Goal: Task Accomplishment & Management: Manage account settings

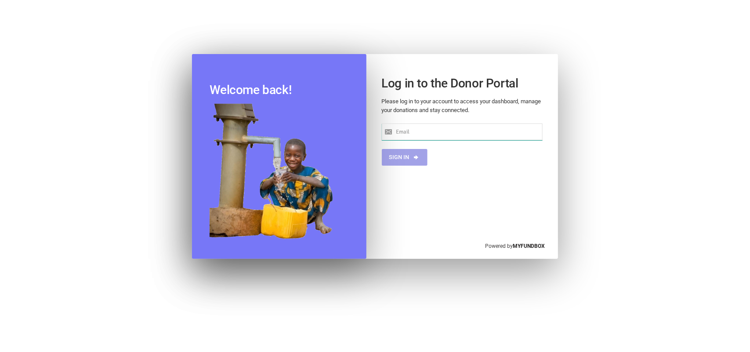
click at [422, 132] on input "text" at bounding box center [462, 131] width 161 height 17
type input "[PERSON_NAME][EMAIL_ADDRESS][DOMAIN_NAME]"
click at [401, 154] on button "Sign in" at bounding box center [405, 157] width 46 height 17
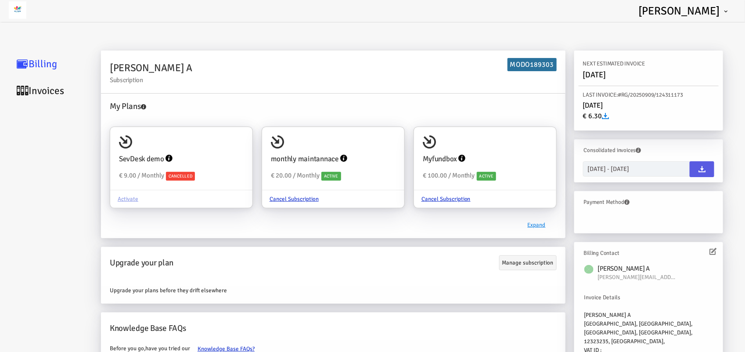
click at [53, 86] on link "Invoices" at bounding box center [53, 90] width 88 height 27
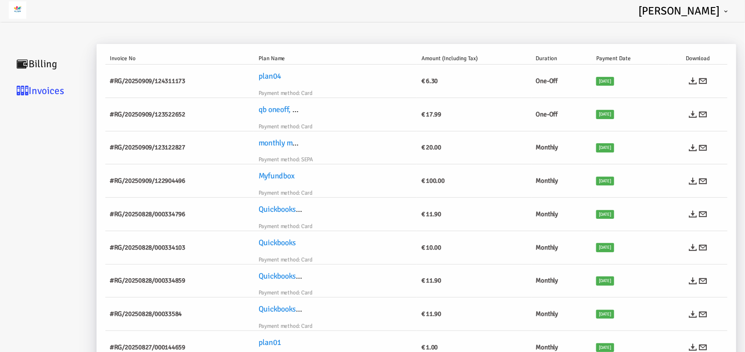
click at [51, 70] on link "Billing" at bounding box center [53, 64] width 88 height 27
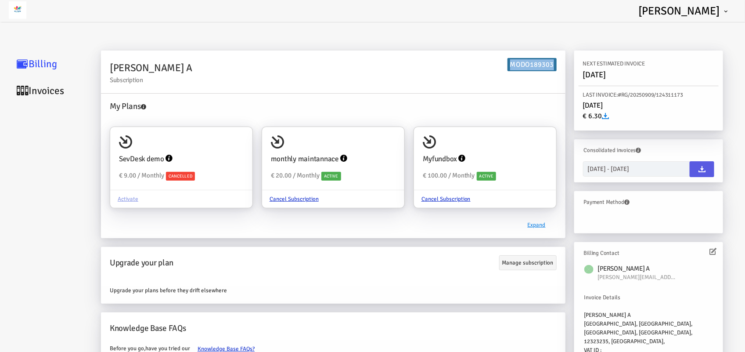
drag, startPoint x: 554, startPoint y: 62, endPoint x: 510, endPoint y: 67, distance: 44.7
click at [510, 67] on h6 "MODO189303" at bounding box center [532, 64] width 49 height 13
copy h6 "MODO189303"
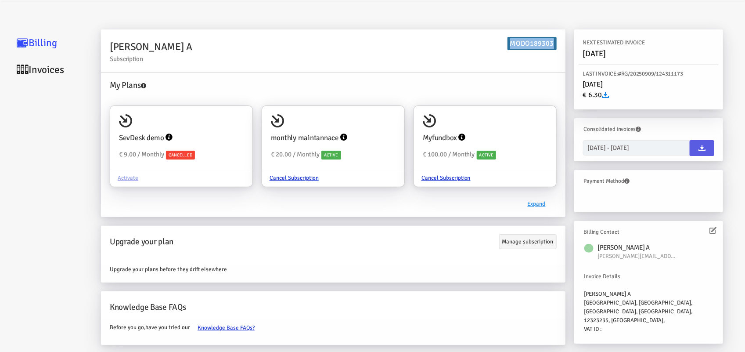
scroll to position [32, 0]
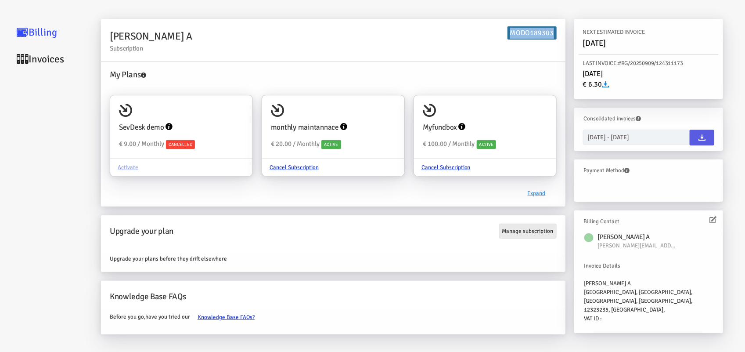
click at [533, 234] on link "Manage subscription" at bounding box center [528, 231] width 58 height 15
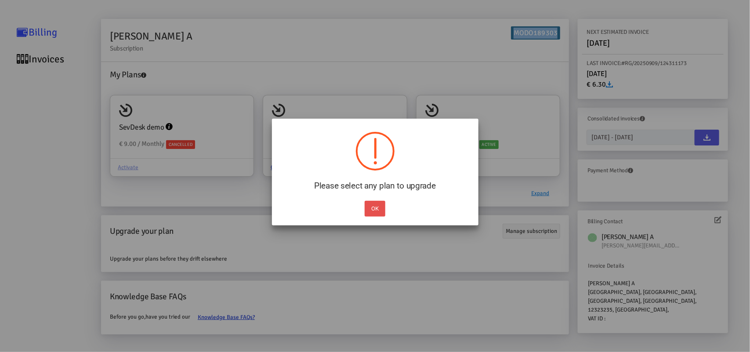
click at [372, 210] on button "OK" at bounding box center [375, 209] width 21 height 16
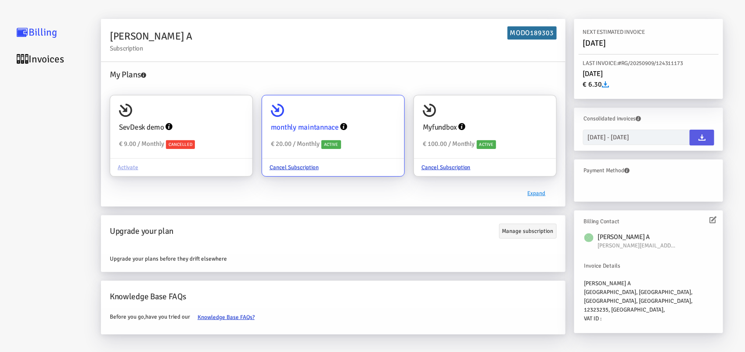
click at [312, 133] on div "monthly maintannace" at bounding box center [333, 127] width 125 height 20
click at [385, 116] on input "monthly maintannace € 20.00 / Monthly Active Cancel Subscription" at bounding box center [394, 108] width 18 height 18
radio input "true"
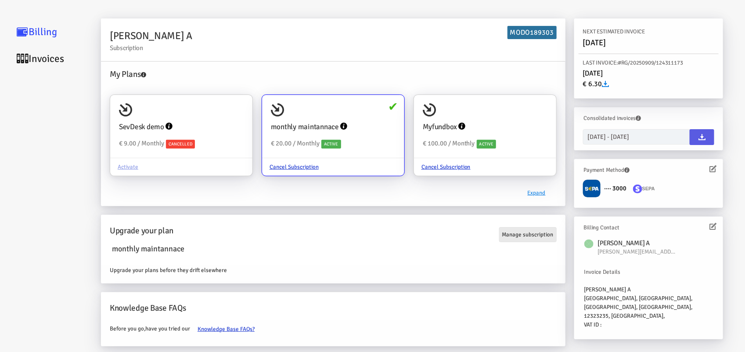
click at [539, 239] on link "Manage subscription" at bounding box center [528, 234] width 58 height 15
